Goal: Task Accomplishment & Management: Complete application form

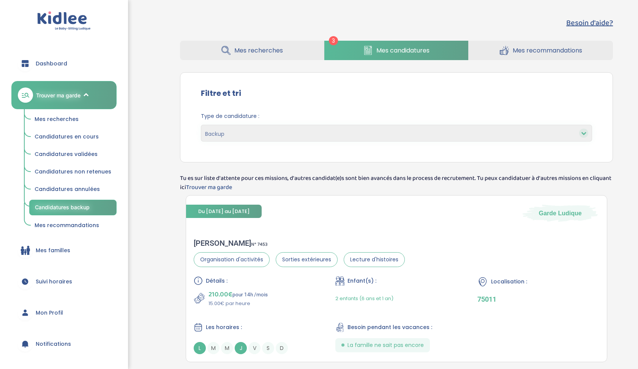
select select "backup"
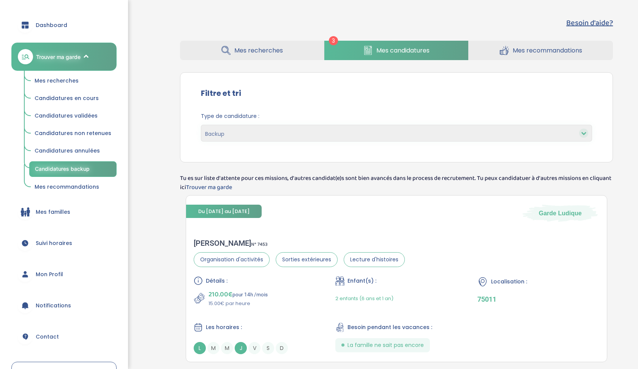
click at [63, 27] on span "Dashboard" at bounding box center [52, 25] width 32 height 8
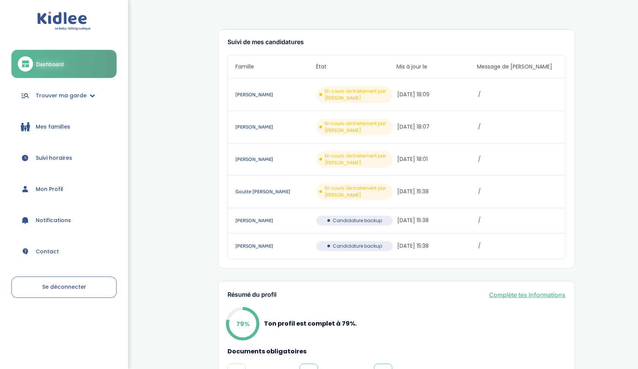
click at [62, 94] on span "Trouver ma garde" at bounding box center [61, 96] width 51 height 8
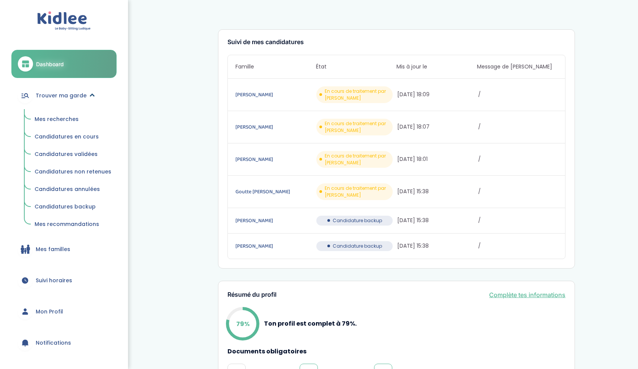
click at [33, 97] on link "Trouver ma garde" at bounding box center [63, 95] width 105 height 27
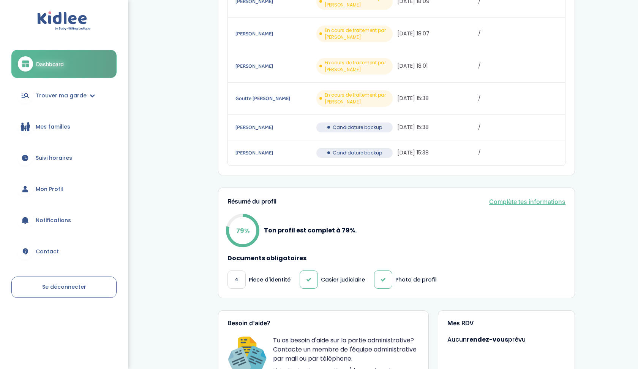
scroll to position [128, 0]
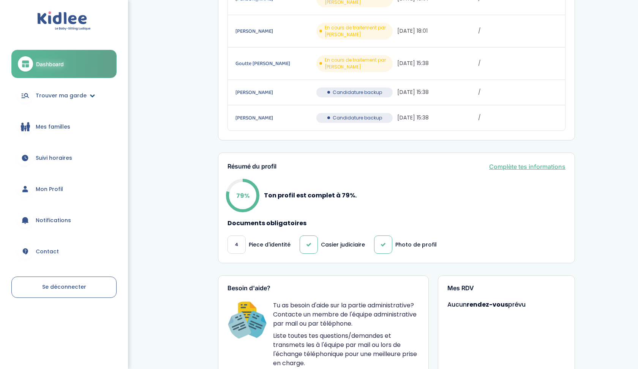
click at [54, 92] on span "Trouver ma garde" at bounding box center [61, 96] width 51 height 8
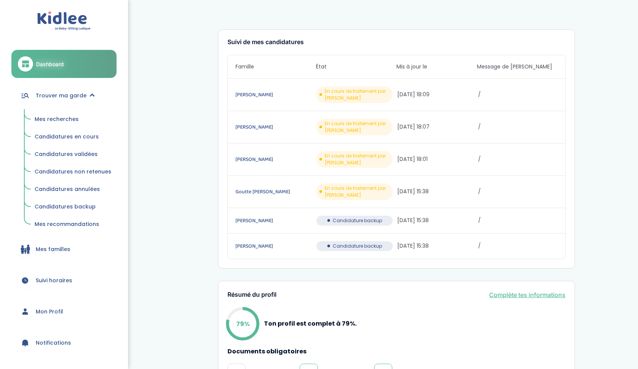
scroll to position [0, 0]
click at [49, 122] on span "Mes recherches" at bounding box center [57, 119] width 44 height 8
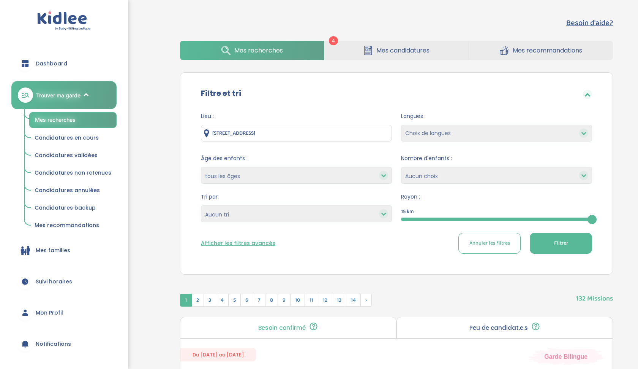
click at [66, 136] on span "Candidatures en cours" at bounding box center [67, 138] width 64 height 8
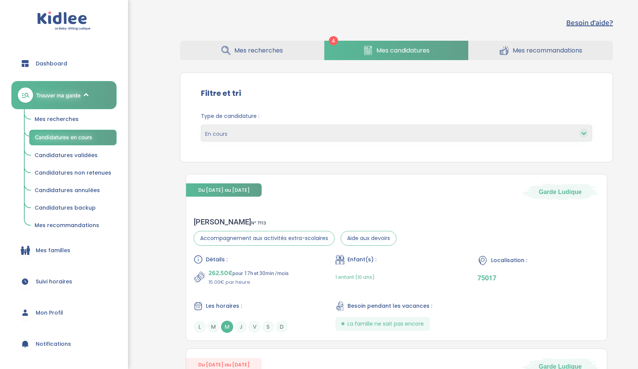
click at [60, 117] on span "Mes recherches" at bounding box center [57, 119] width 44 height 8
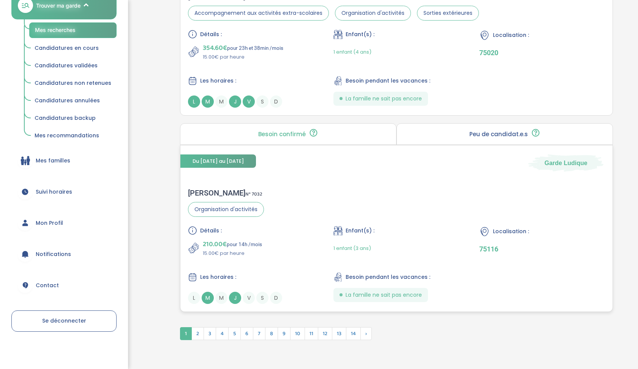
scroll to position [1953, 0]
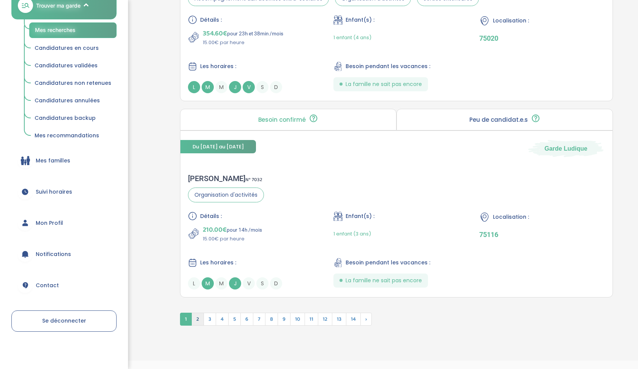
click at [199, 315] on span "2" at bounding box center [198, 318] width 13 height 13
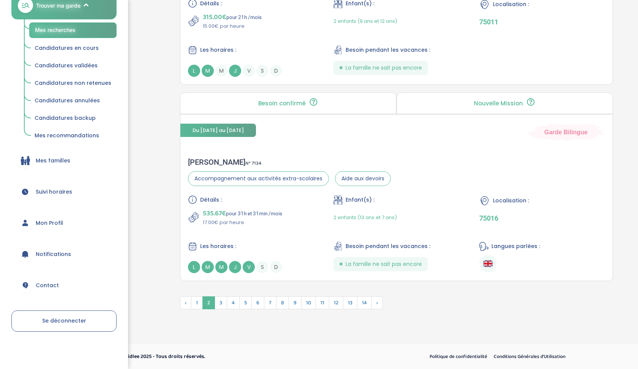
scroll to position [1950, 0]
click at [220, 306] on span "3" at bounding box center [221, 302] width 13 height 13
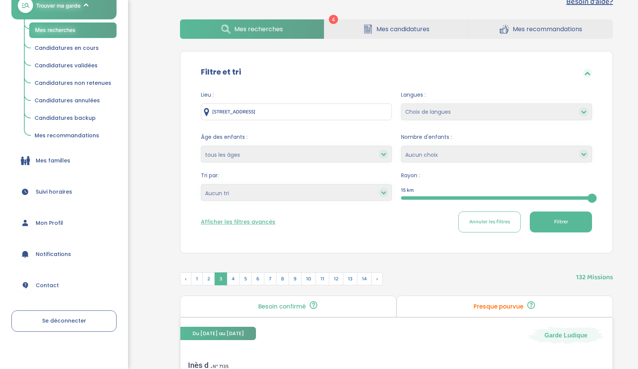
scroll to position [95, 0]
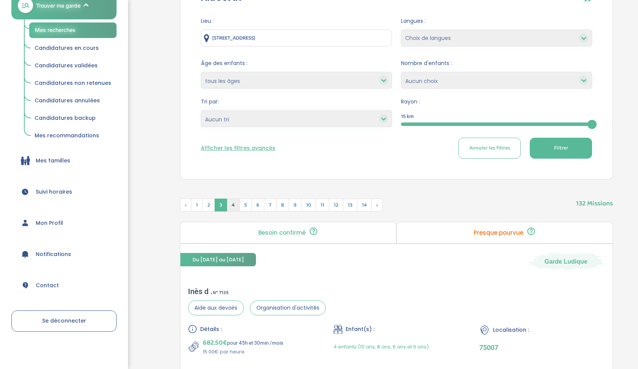
click at [236, 203] on span "4" at bounding box center [233, 204] width 13 height 13
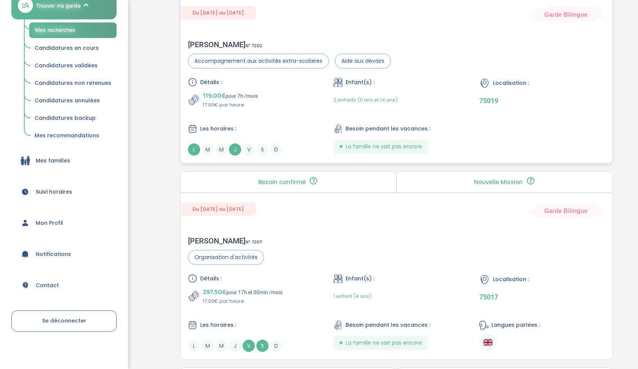
scroll to position [1489, 0]
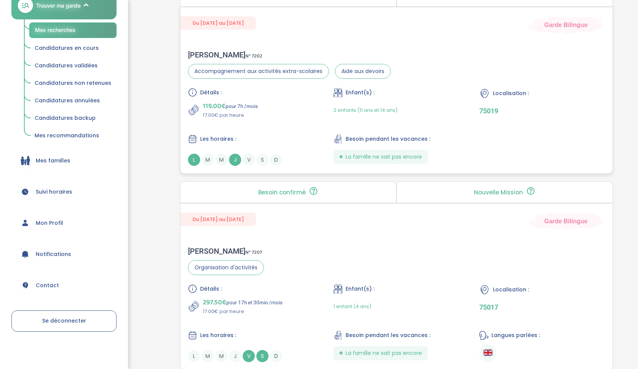
click at [357, 93] on span "Enfant(s) :" at bounding box center [360, 93] width 29 height 8
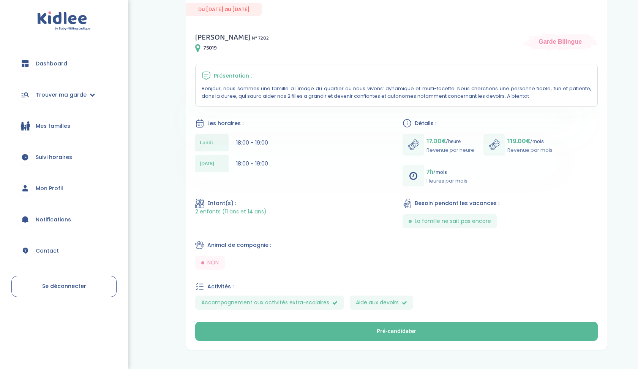
scroll to position [113, 0]
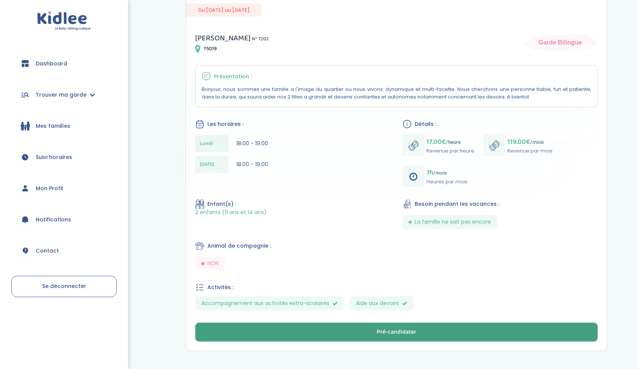
click at [360, 332] on button "Pré-candidater" at bounding box center [396, 331] width 403 height 19
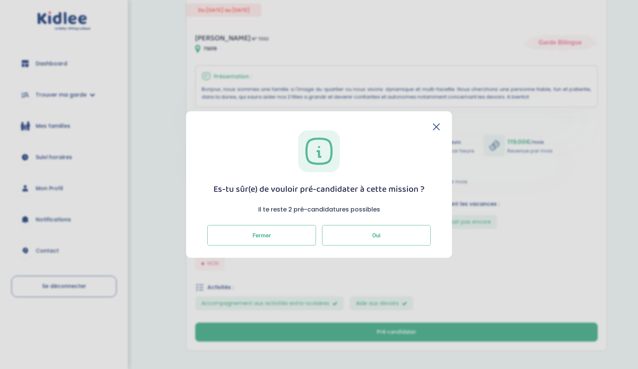
click at [377, 241] on button "Oui" at bounding box center [376, 235] width 109 height 21
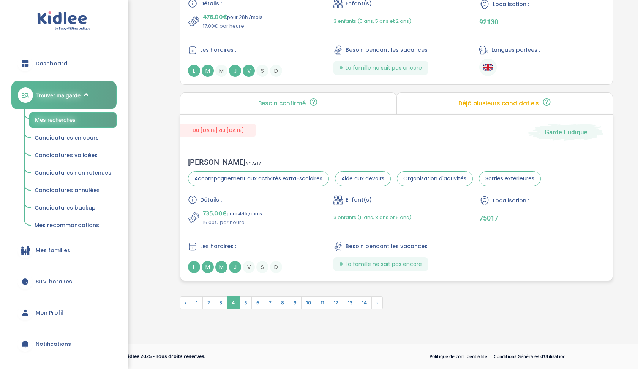
scroll to position [1975, 0]
click at [249, 304] on span "5" at bounding box center [245, 302] width 13 height 13
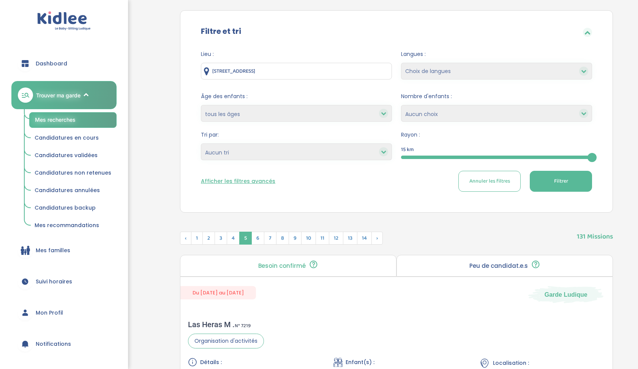
scroll to position [173, 0]
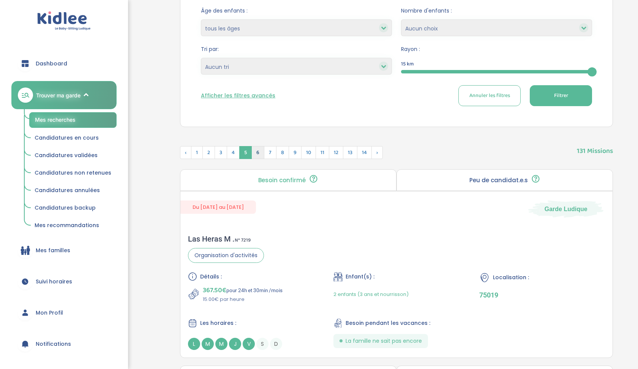
click at [256, 151] on span "6" at bounding box center [258, 152] width 13 height 13
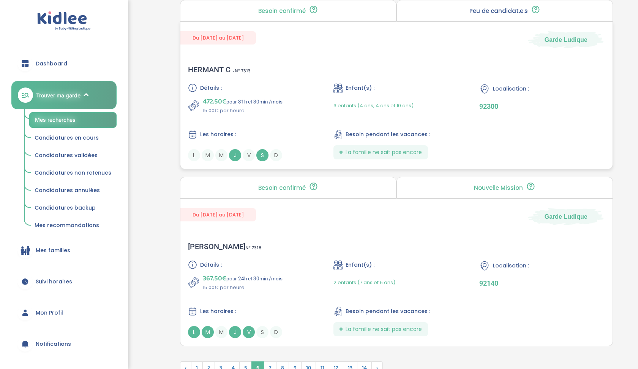
scroll to position [1867, 0]
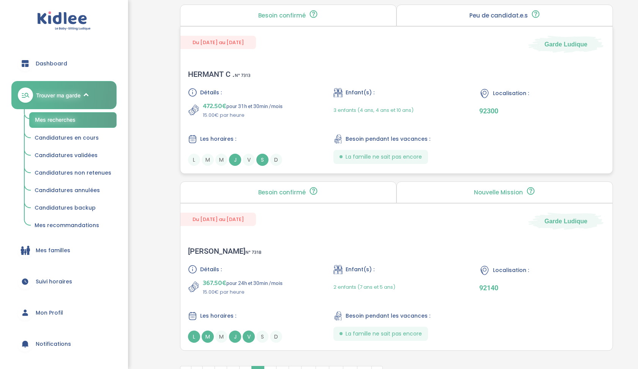
click at [280, 116] on p "15.00€ par heure" at bounding box center [243, 115] width 80 height 8
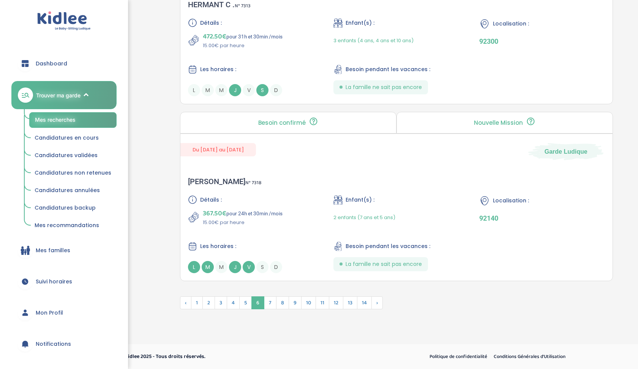
scroll to position [1937, 0]
click at [275, 303] on span "7" at bounding box center [270, 302] width 13 height 13
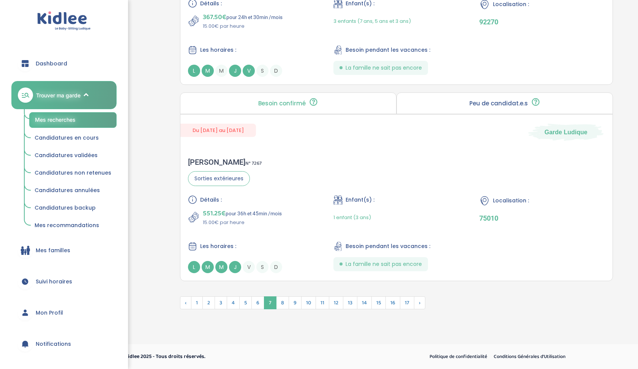
scroll to position [1956, 0]
click at [282, 302] on span "8" at bounding box center [282, 302] width 13 height 13
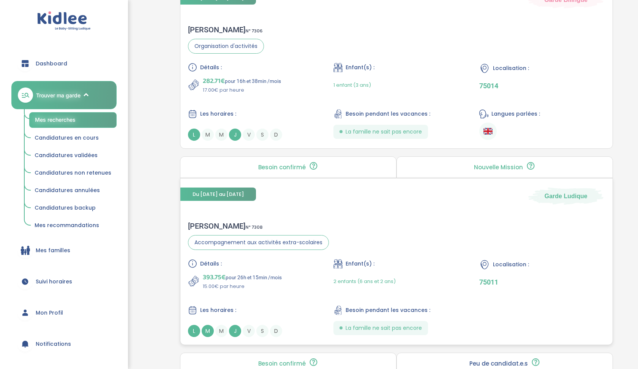
scroll to position [1322, 0]
click at [367, 68] on span "Enfant(s) :" at bounding box center [360, 69] width 29 height 8
click at [212, 75] on div "Détails : 282.71€ pour 16h et 38min /mois 17.00€ par heure" at bounding box center [251, 79] width 126 height 31
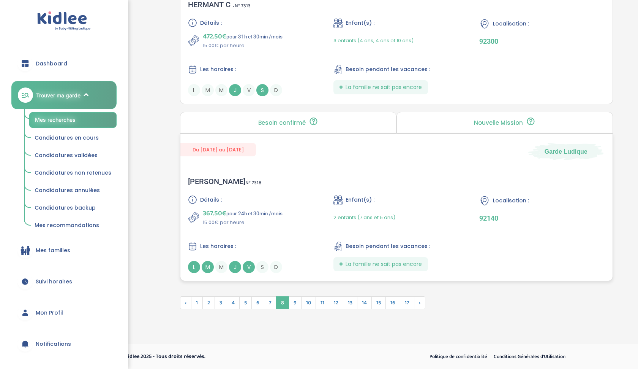
scroll to position [1937, 0]
click at [293, 304] on span "9" at bounding box center [295, 302] width 13 height 13
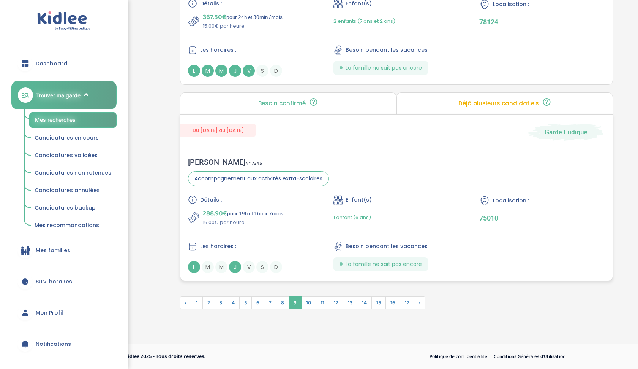
scroll to position [1975, 0]
click at [307, 301] on span "10" at bounding box center [308, 302] width 15 height 13
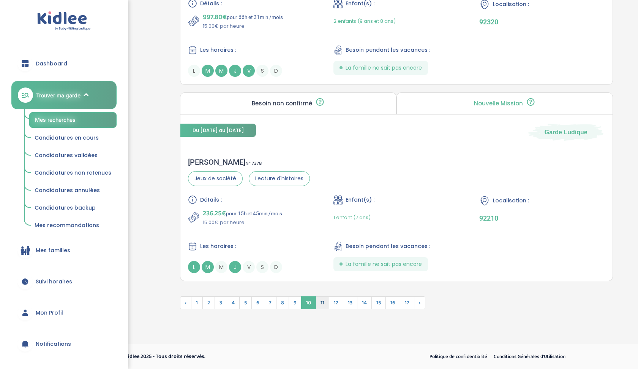
scroll to position [1995, 0]
click at [322, 306] on span "11" at bounding box center [323, 302] width 14 height 13
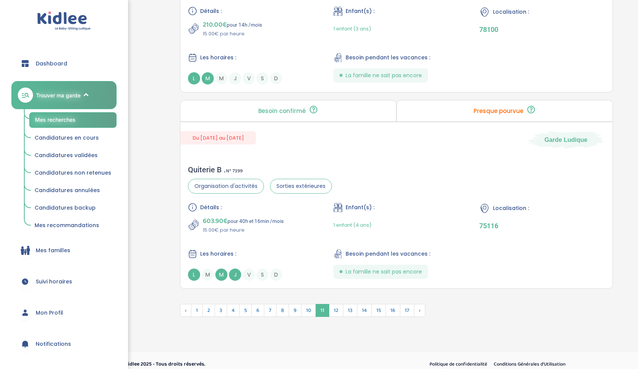
scroll to position [1985, 0]
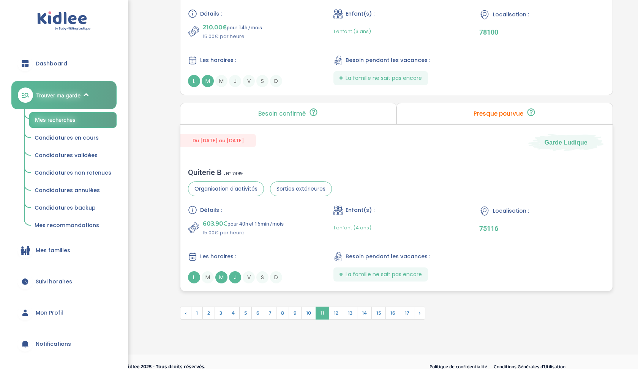
click at [393, 222] on div "1 enfant (4 ans)" at bounding box center [397, 228] width 126 height 18
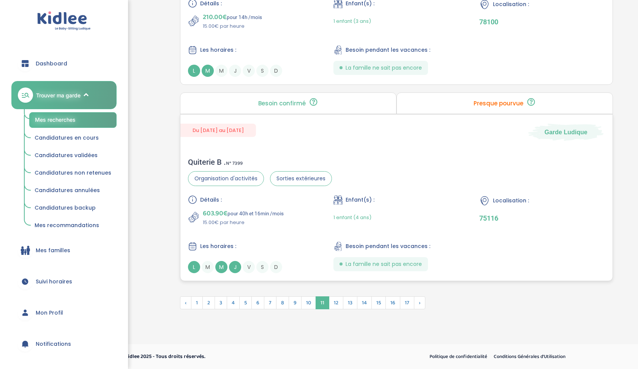
scroll to position [1995, 0]
click at [337, 302] on span "12" at bounding box center [336, 302] width 14 height 13
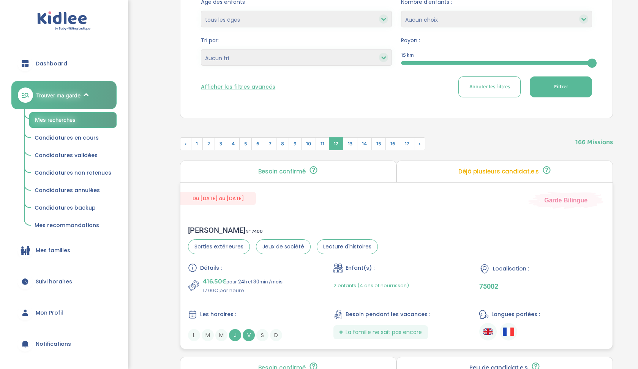
scroll to position [203, 0]
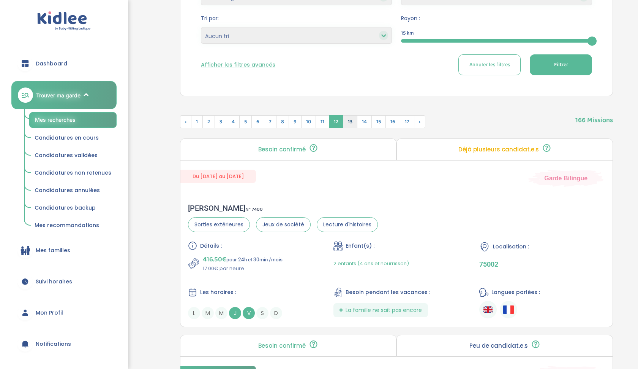
click at [350, 118] on span "13" at bounding box center [350, 121] width 14 height 13
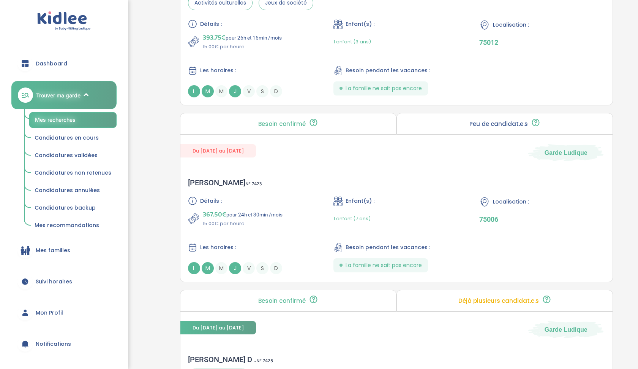
scroll to position [1404, 0]
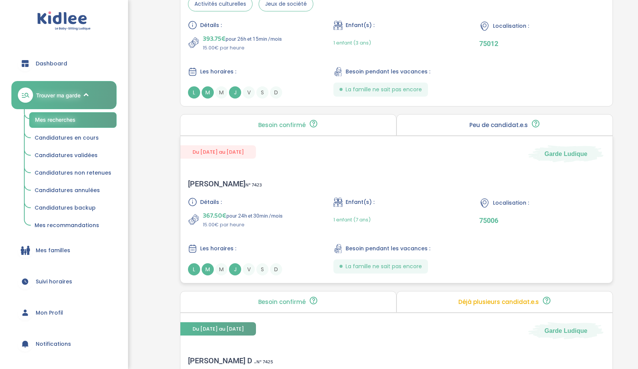
click at [358, 198] on span "Enfant(s) :" at bounding box center [360, 202] width 29 height 8
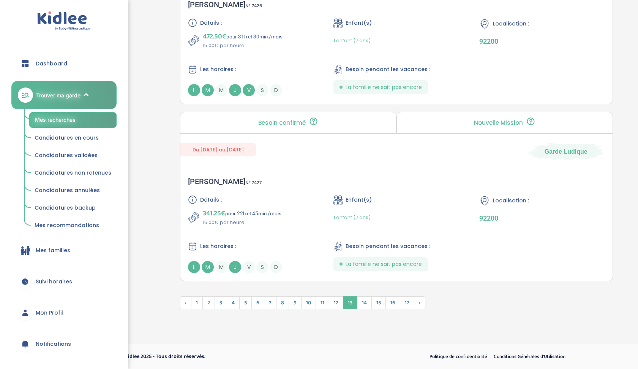
scroll to position [1956, 0]
click at [364, 306] on span "14" at bounding box center [364, 302] width 15 height 13
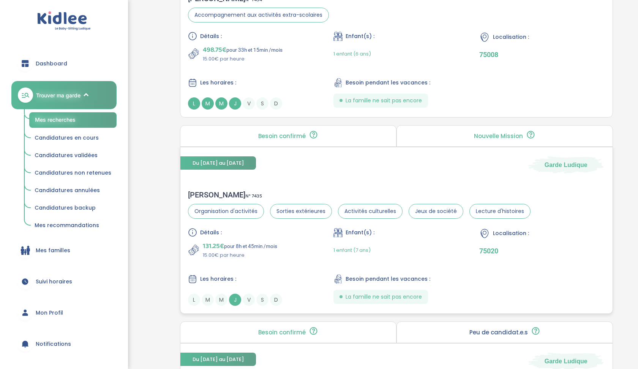
scroll to position [1380, 0]
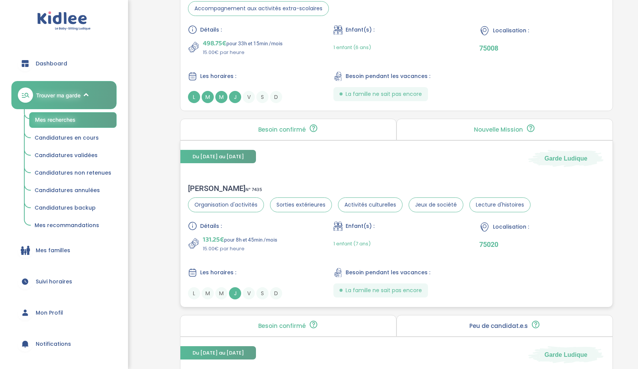
click at [380, 250] on div "1 enfant (7 ans)" at bounding box center [397, 243] width 126 height 18
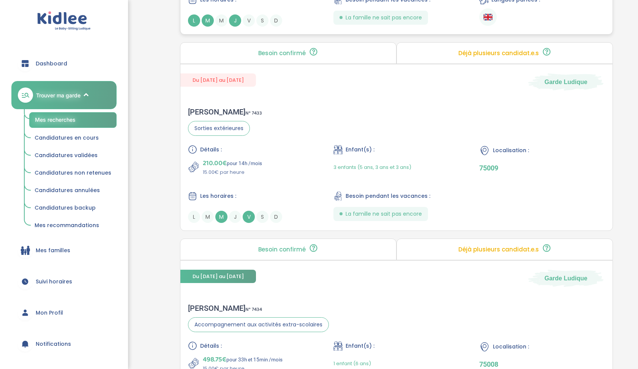
scroll to position [1086, 0]
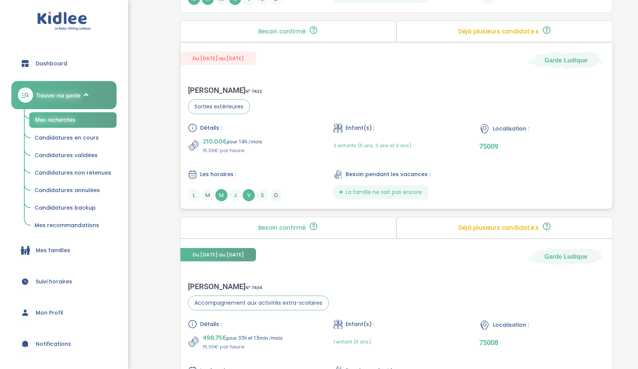
click at [220, 90] on div "Justine P . N° 7433" at bounding box center [225, 90] width 74 height 9
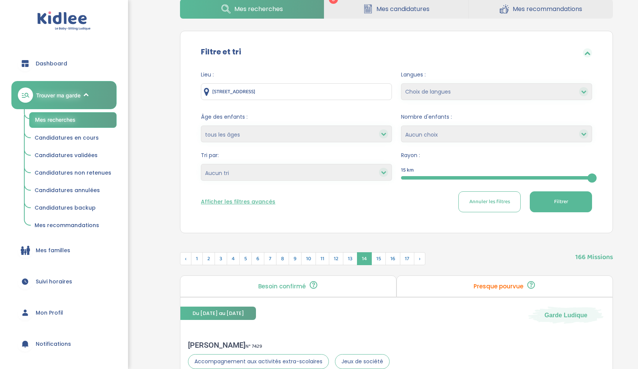
scroll to position [73, 0]
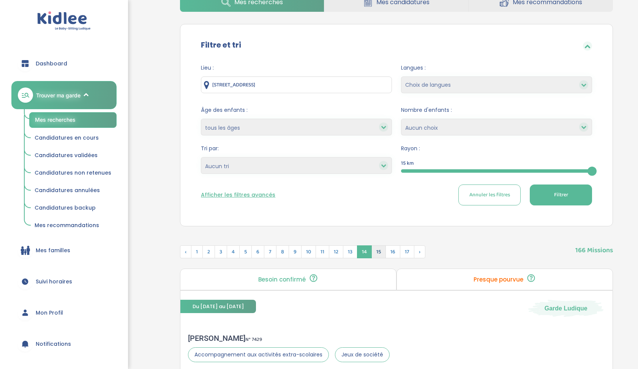
click at [382, 253] on span "15" at bounding box center [379, 251] width 14 height 13
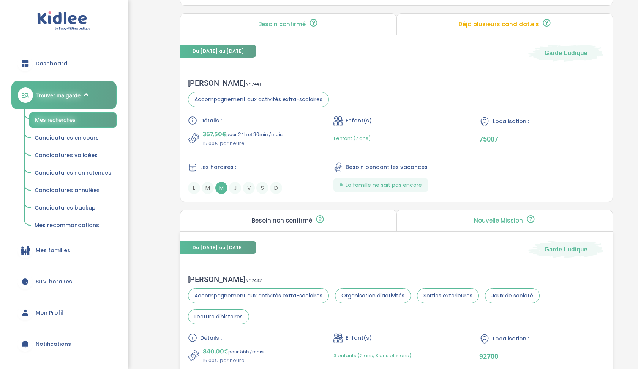
scroll to position [524, 0]
click at [326, 127] on div "Détails : 367.50€ pour 24h et 30min /mois 15.00€ par heure Enfant(s) : 1 enfant…" at bounding box center [396, 155] width 417 height 78
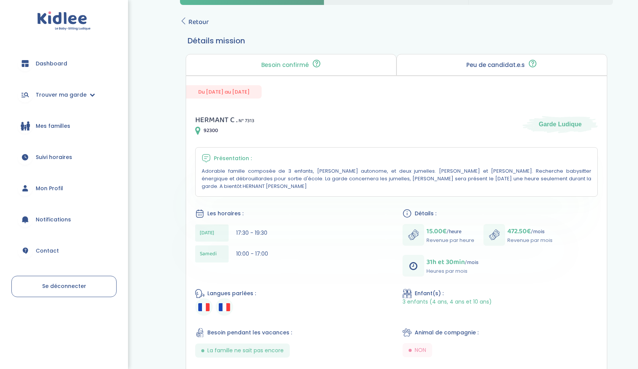
scroll to position [33, 0]
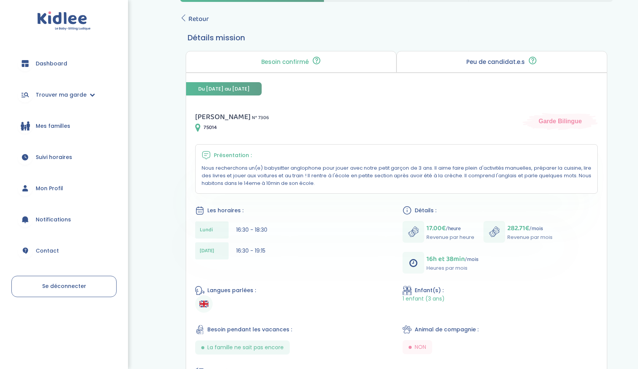
scroll to position [57, 0]
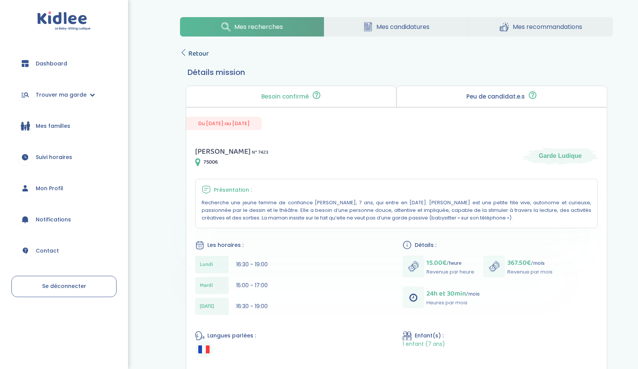
click at [186, 52] on icon at bounding box center [183, 52] width 7 height 7
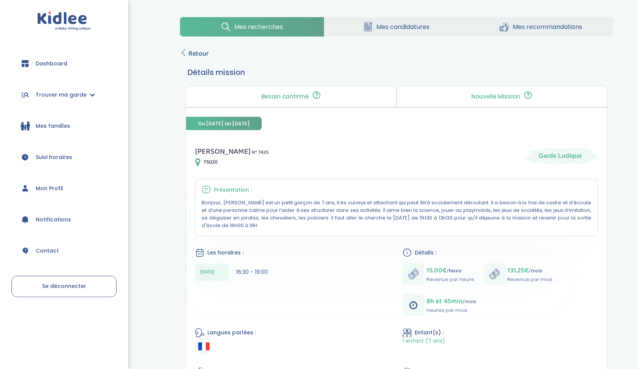
click at [187, 51] on link "Retour" at bounding box center [194, 53] width 29 height 11
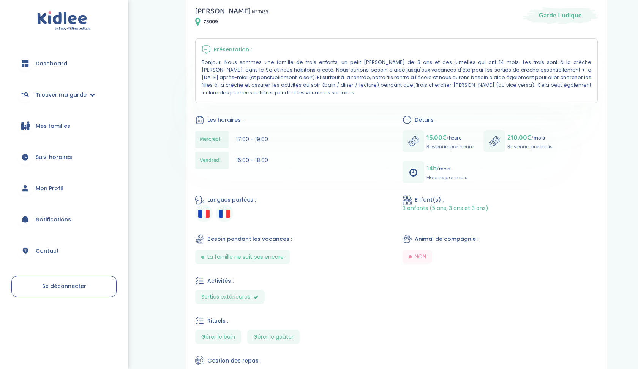
scroll to position [70, 0]
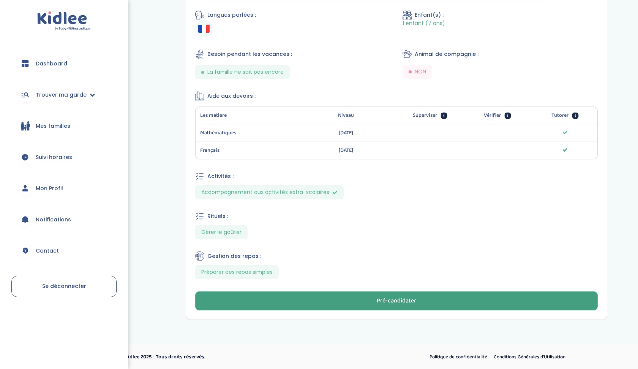
scroll to position [294, 0]
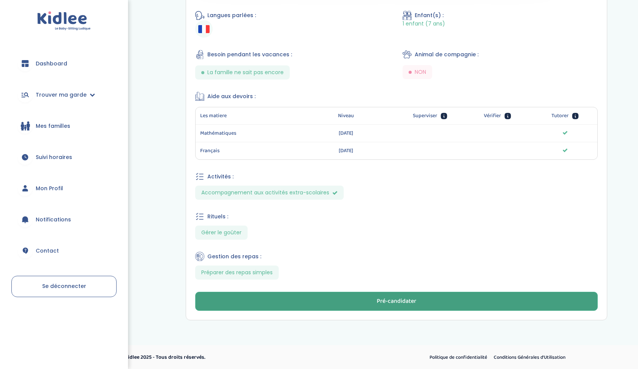
click at [334, 298] on button "Pré-candidater" at bounding box center [396, 300] width 403 height 19
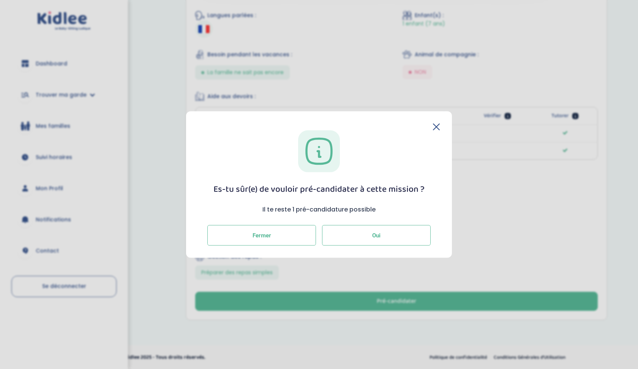
click at [368, 234] on button "Oui" at bounding box center [376, 235] width 109 height 21
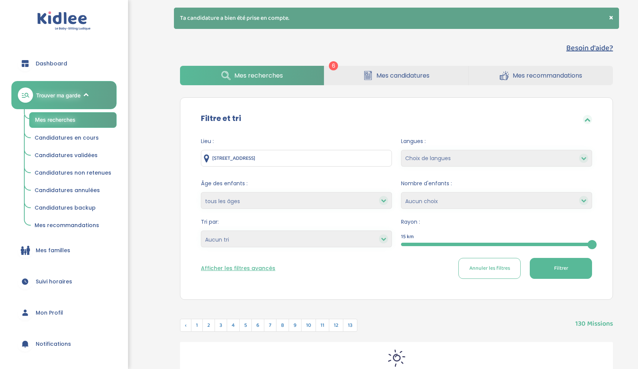
click at [360, 79] on link "Mes candidatures" at bounding box center [397, 75] width 144 height 19
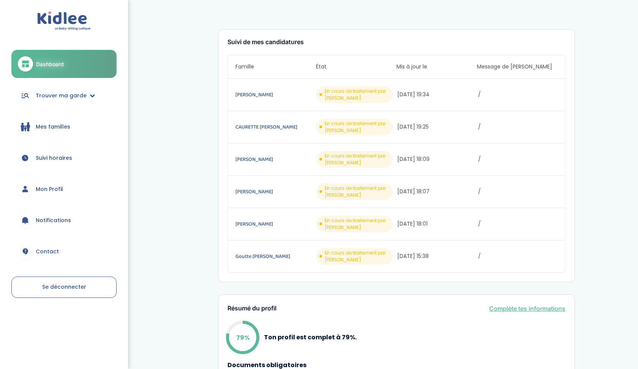
click at [63, 95] on span "Trouver ma garde" at bounding box center [61, 96] width 51 height 8
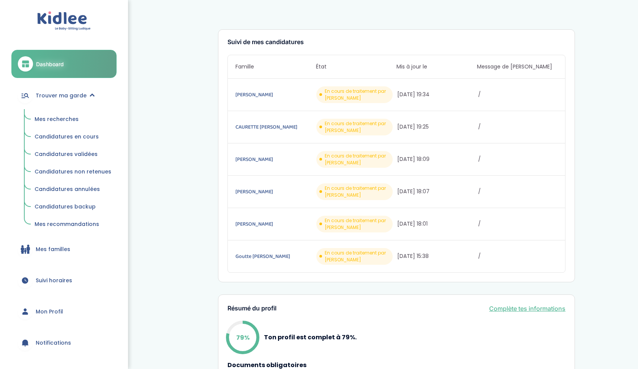
click at [67, 72] on link "Dashboard" at bounding box center [63, 64] width 105 height 28
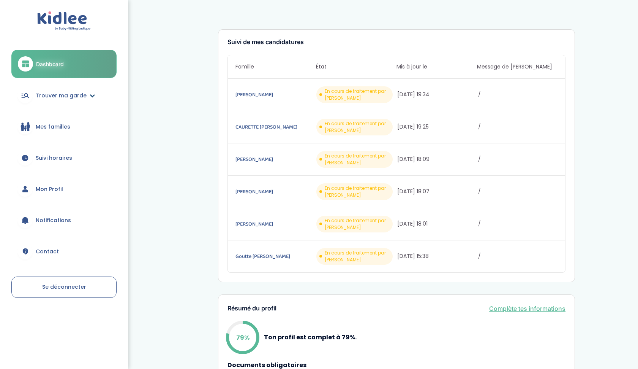
click at [47, 92] on span "Trouver ma garde" at bounding box center [61, 96] width 51 height 8
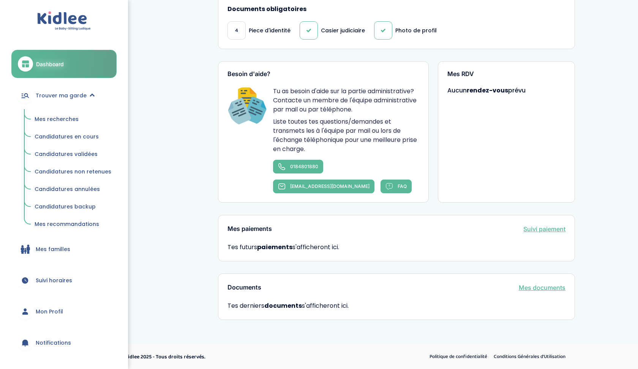
scroll to position [355, 0]
click at [66, 201] on link "Candidatures backup" at bounding box center [72, 207] width 87 height 14
click at [69, 205] on span "Candidatures backup" at bounding box center [65, 207] width 61 height 8
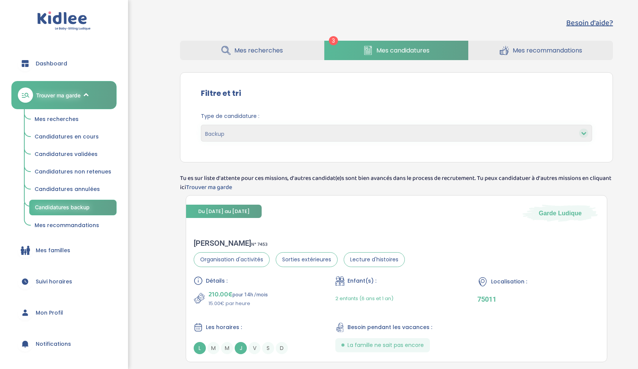
select select "backup"
